Goal: Task Accomplishment & Management: Use online tool/utility

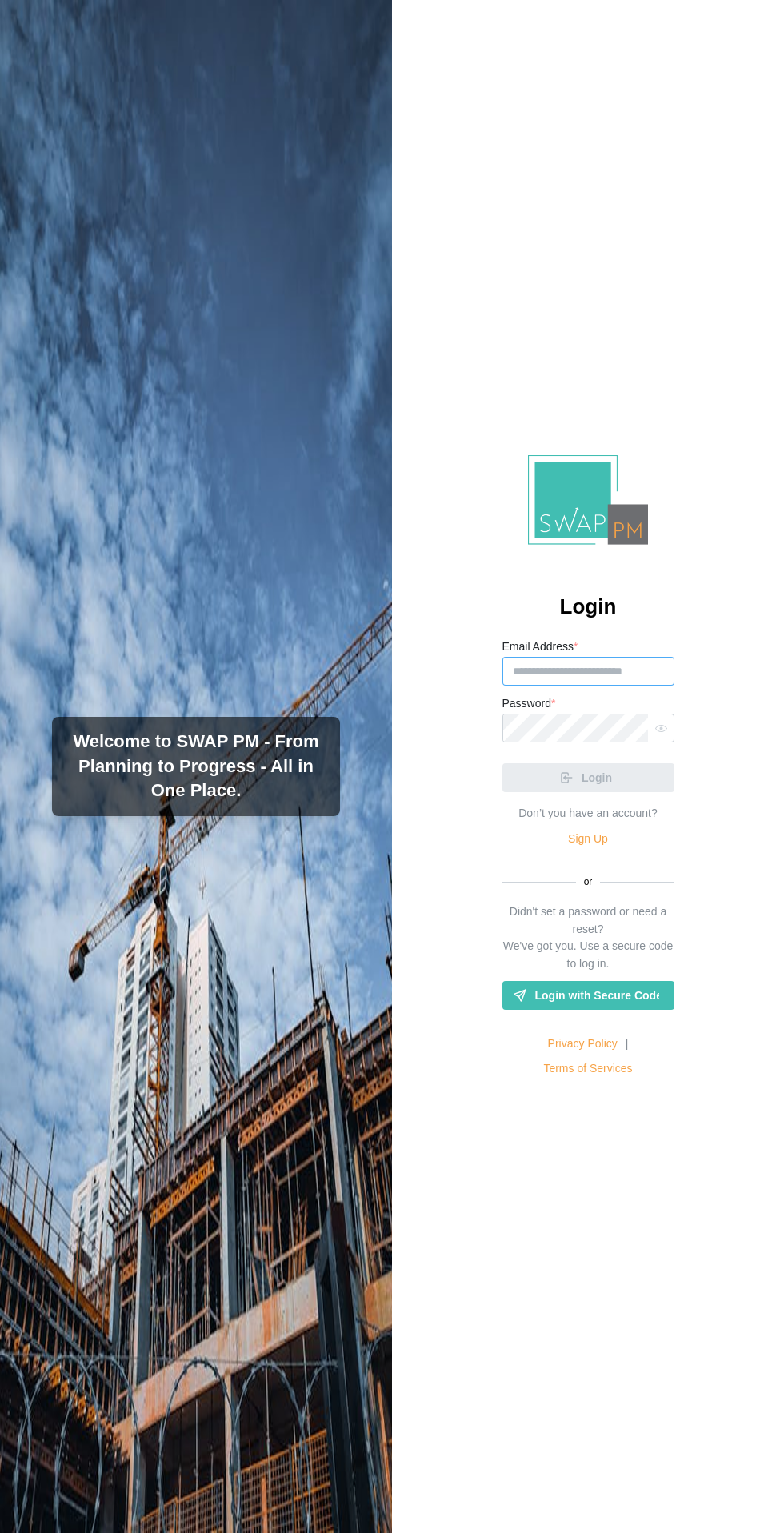
click at [627, 686] on input "Email Address *" at bounding box center [588, 671] width 172 height 28
click at [502, 763] on button "Login" at bounding box center [588, 777] width 172 height 28
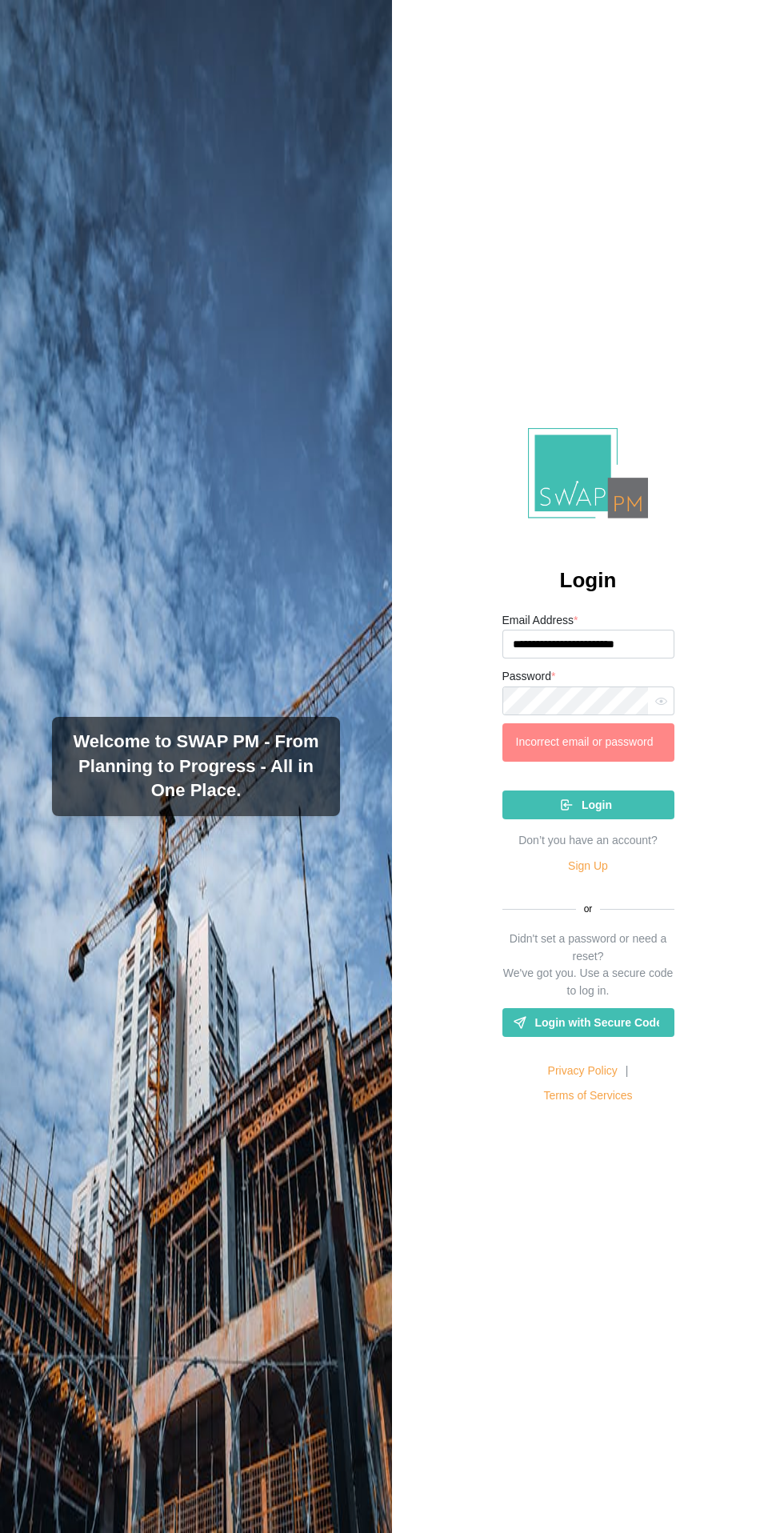
click at [555, 682] on span "*" at bounding box center [553, 676] width 4 height 12
click at [558, 658] on input "**********" at bounding box center [588, 644] width 172 height 28
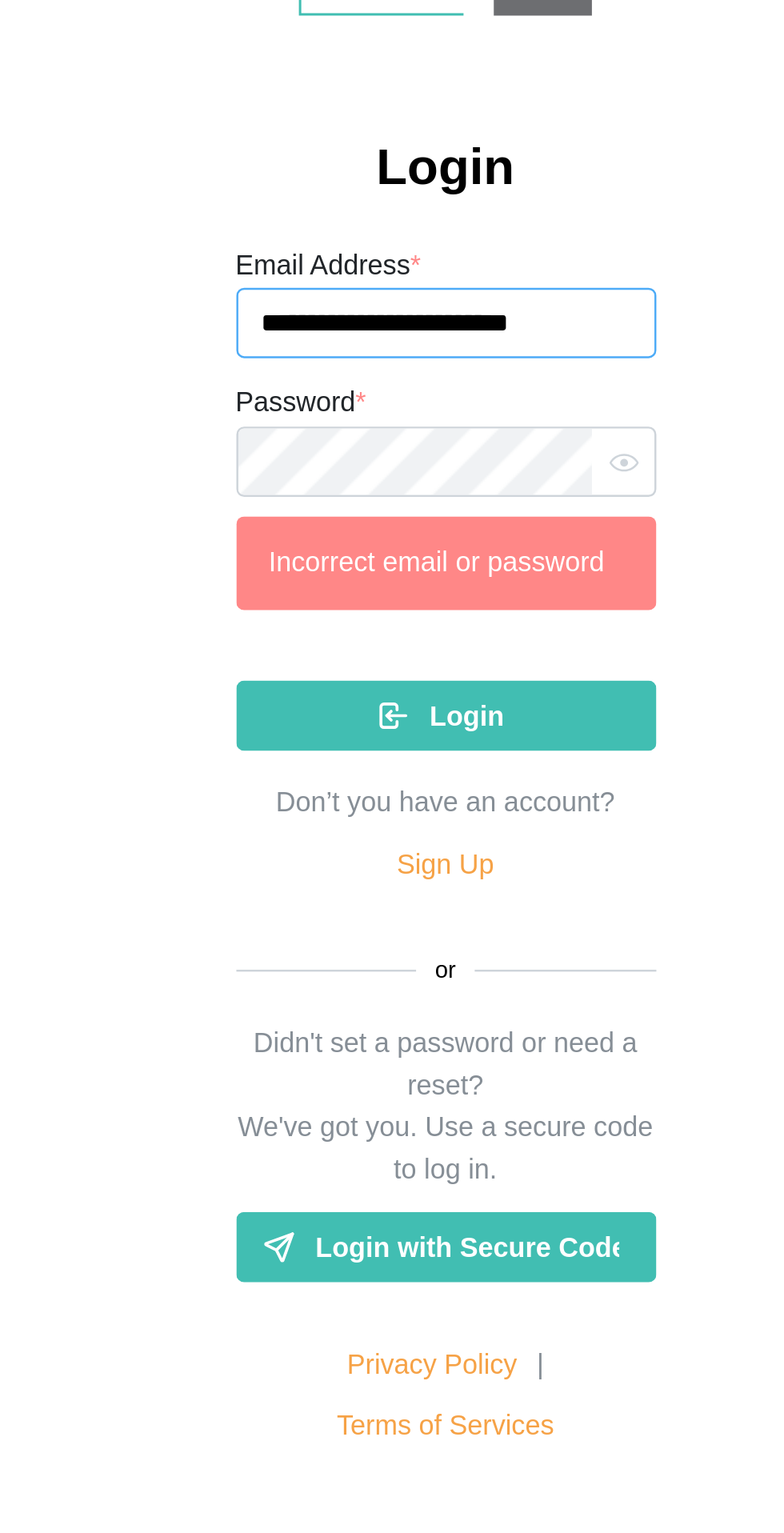
click at [569, 658] on input "**********" at bounding box center [588, 644] width 172 height 28
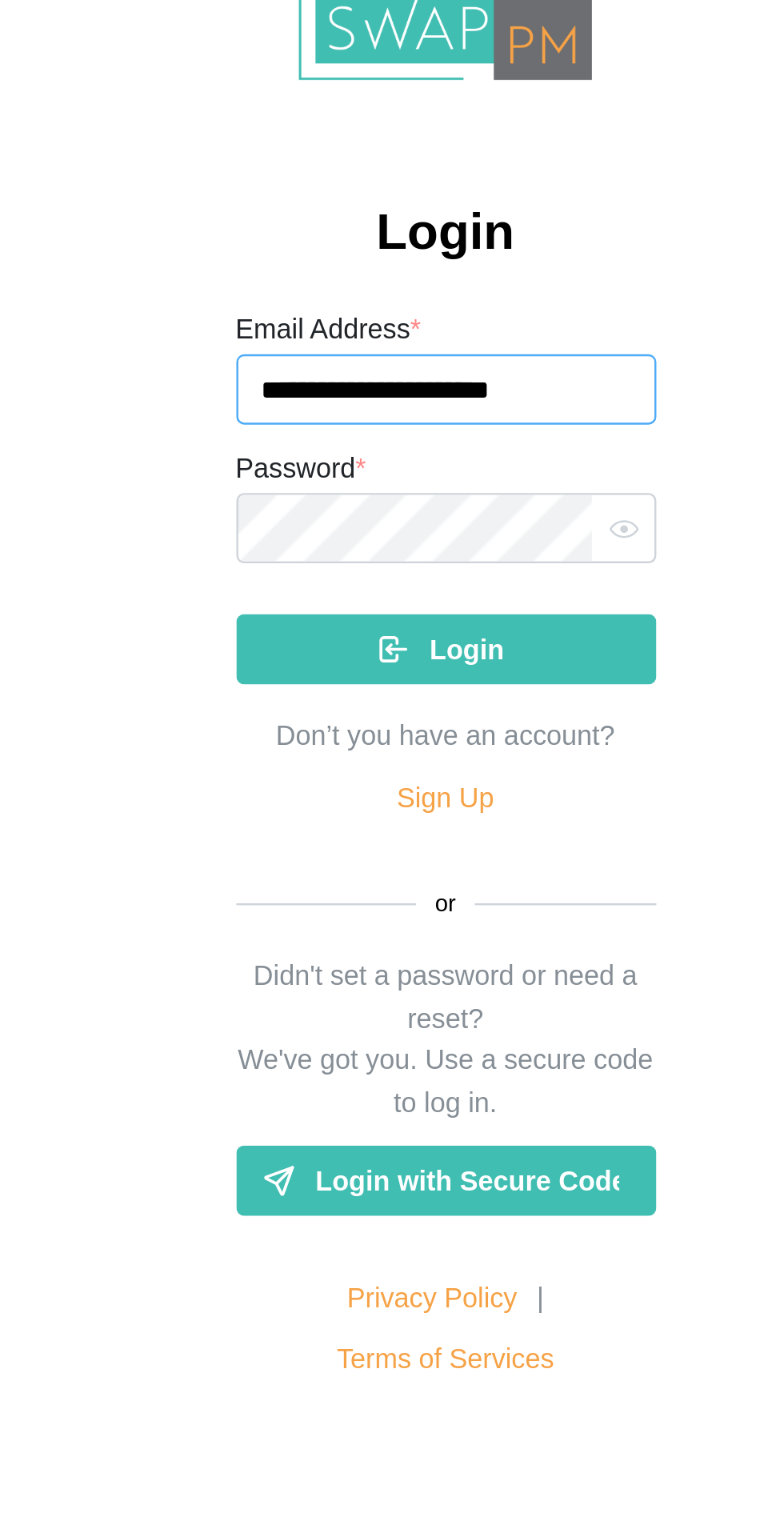
scroll to position [28, 0]
click at [670, 738] on button "button" at bounding box center [661, 727] width 20 height 20
type input "**********"
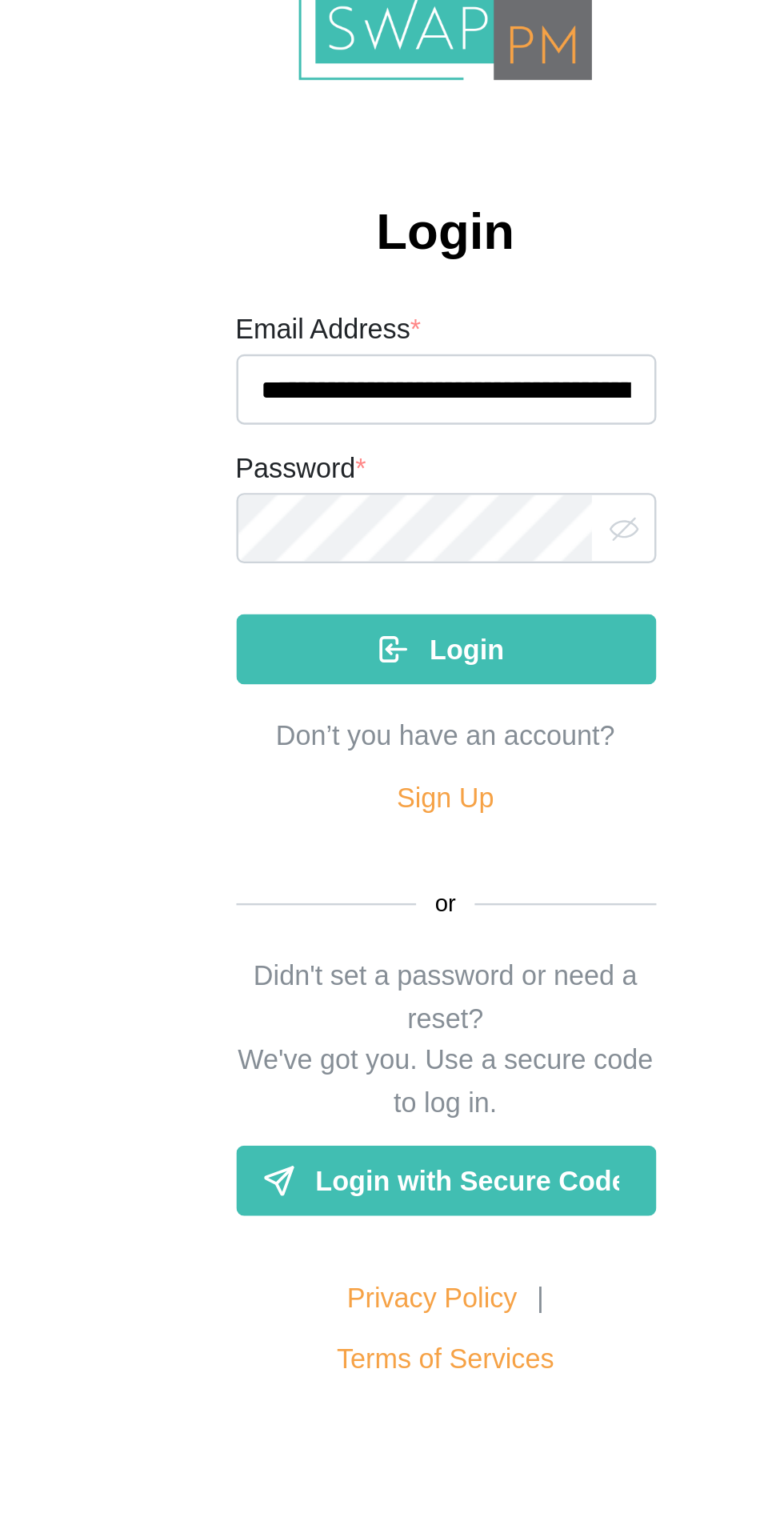
click at [640, 791] on div "Login" at bounding box center [585, 777] width 146 height 28
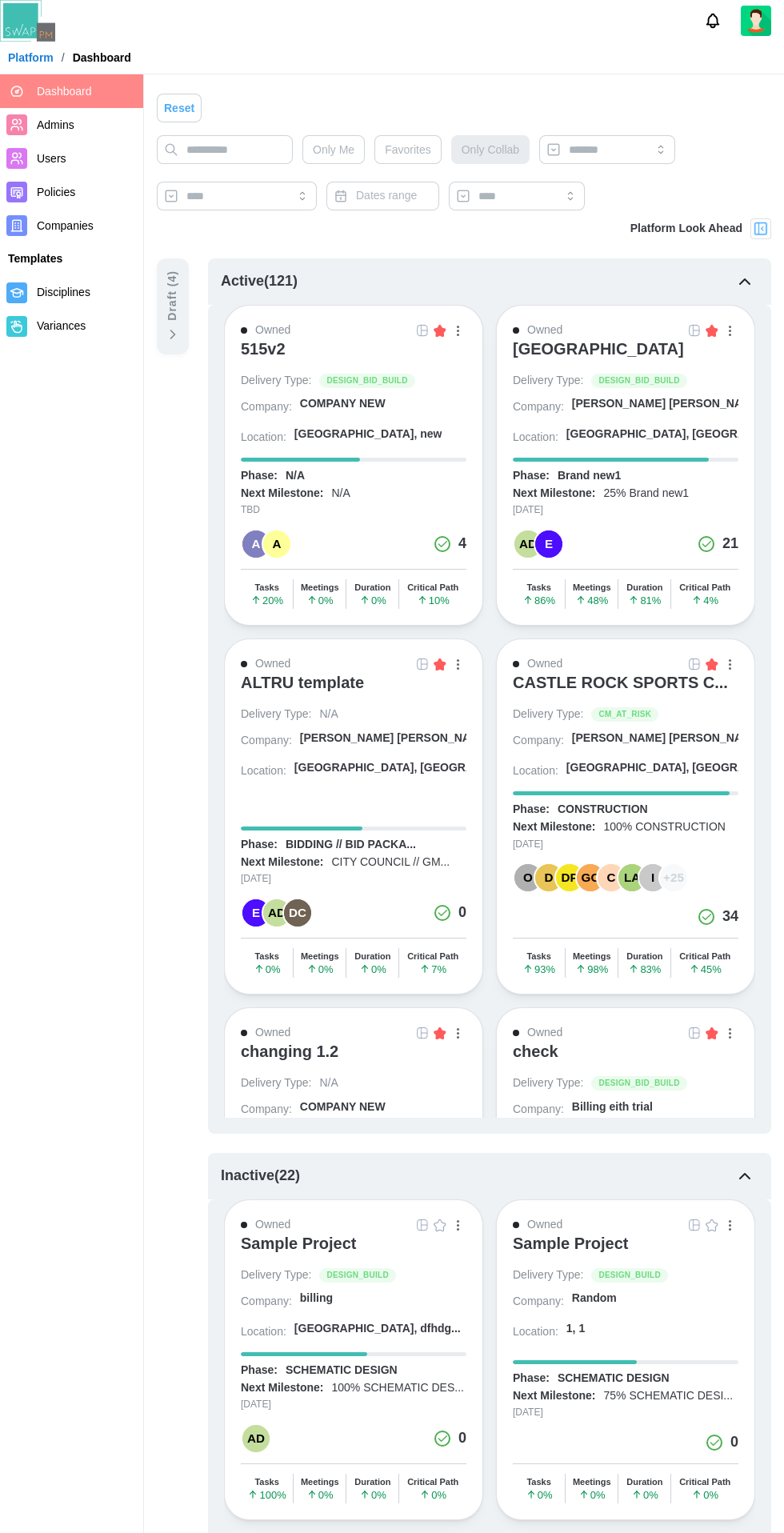
click at [743, 231] on div "Platform Look Ahead" at bounding box center [701, 228] width 141 height 20
click at [738, 224] on div "Platform Look Ahead" at bounding box center [686, 229] width 112 height 18
click at [654, 229] on div "Platform Look Ahead" at bounding box center [686, 229] width 112 height 18
click at [746, 222] on div "Platform Look Ahead" at bounding box center [701, 228] width 141 height 20
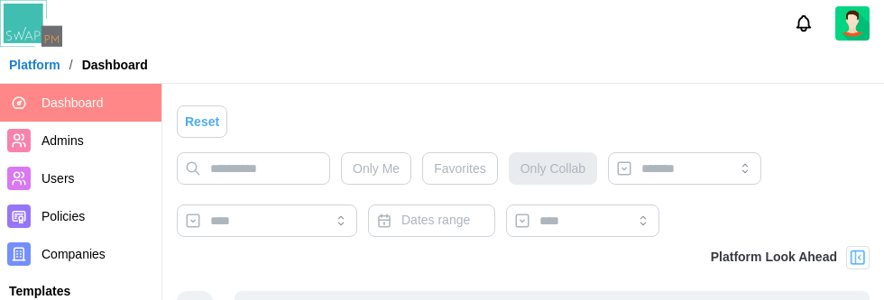
click at [855, 251] on img at bounding box center [858, 258] width 18 height 18
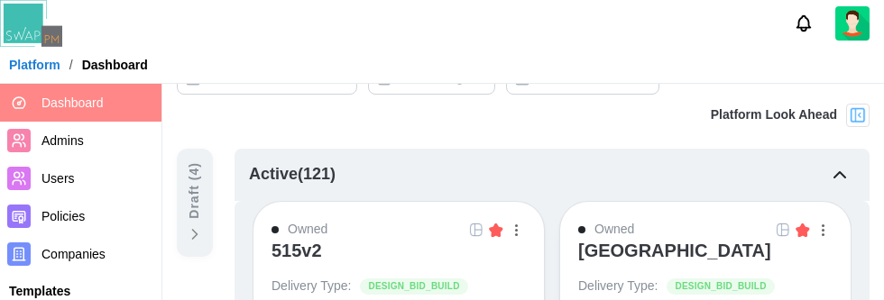
scroll to position [145, 0]
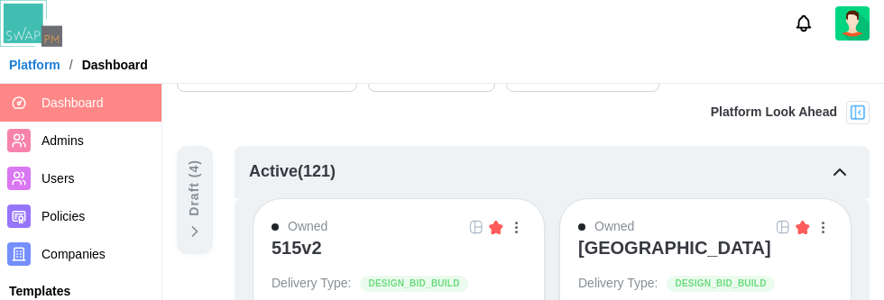
click at [858, 117] on img at bounding box center [858, 113] width 18 height 18
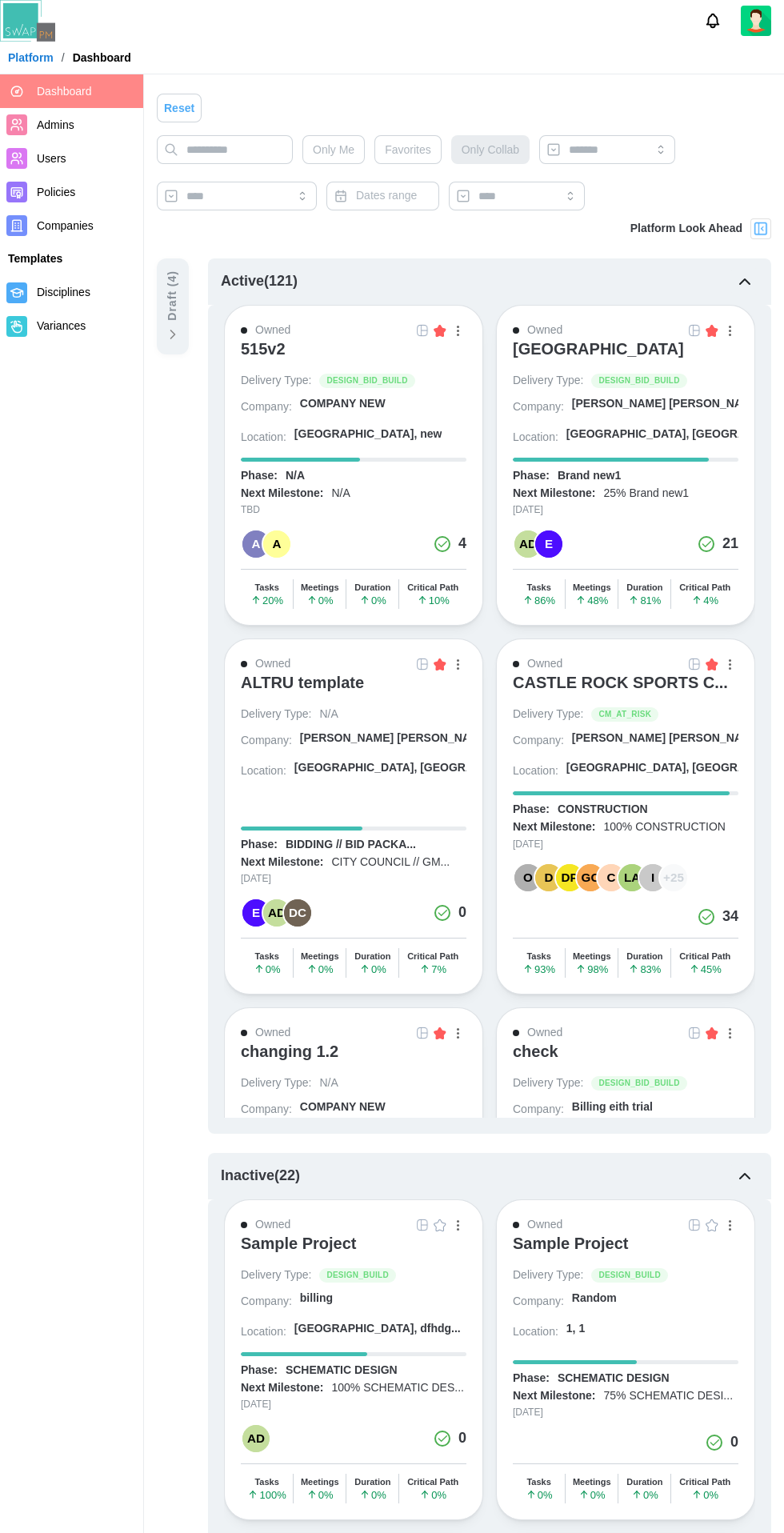
scroll to position [14, 0]
